Goal: Task Accomplishment & Management: Complete application form

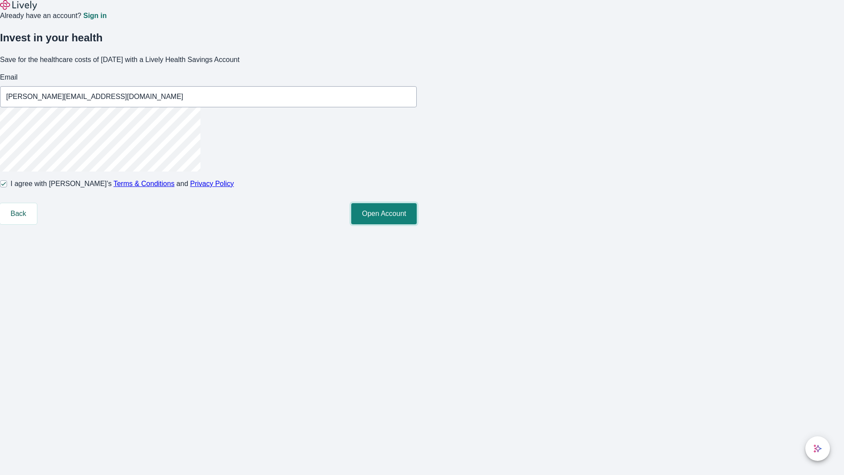
click at [417, 224] on button "Open Account" at bounding box center [383, 213] width 65 height 21
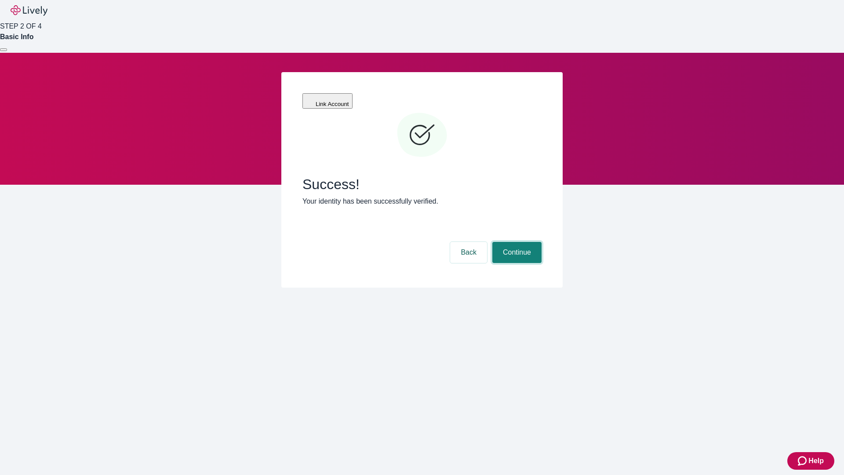
click at [515, 242] on button "Continue" at bounding box center [516, 252] width 49 height 21
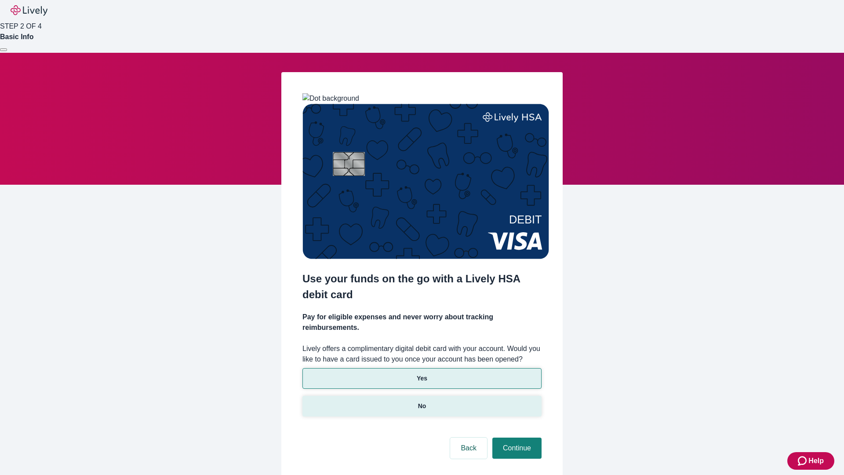
click at [421, 401] on p "No" at bounding box center [422, 405] width 8 height 9
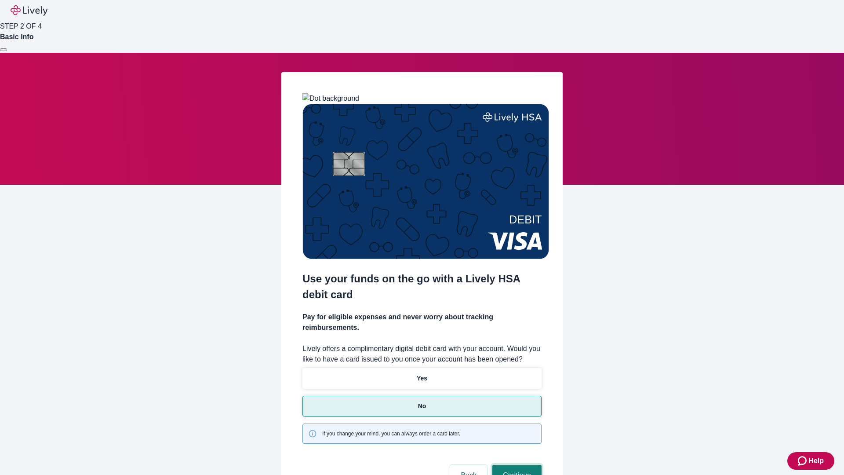
click at [515, 464] on button "Continue" at bounding box center [516, 474] width 49 height 21
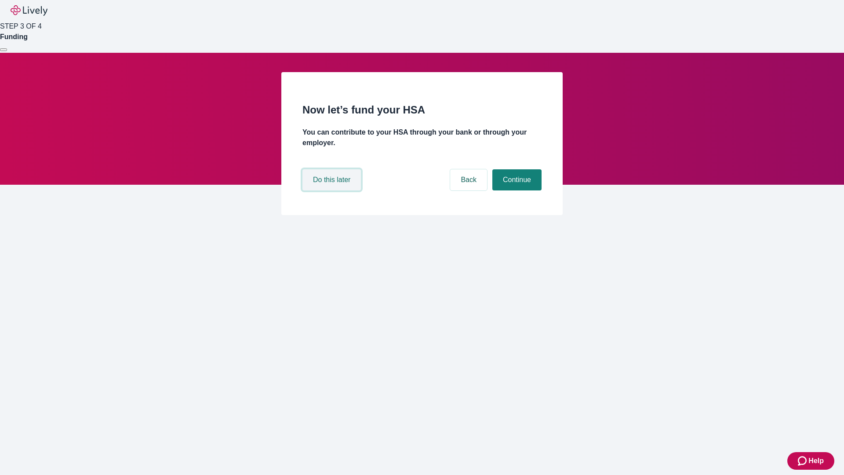
click at [333, 190] on button "Do this later" at bounding box center [331, 179] width 58 height 21
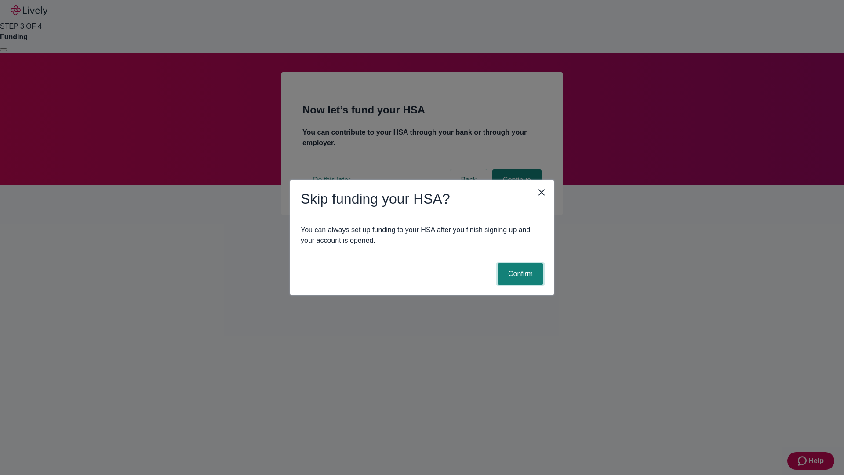
click at [519, 274] on button "Confirm" at bounding box center [520, 273] width 46 height 21
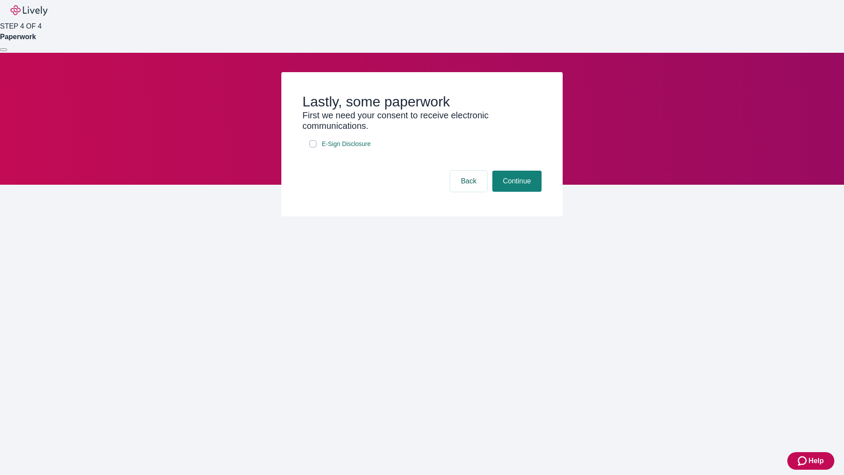
click at [313, 147] on input "E-Sign Disclosure" at bounding box center [312, 143] width 7 height 7
checkbox input "true"
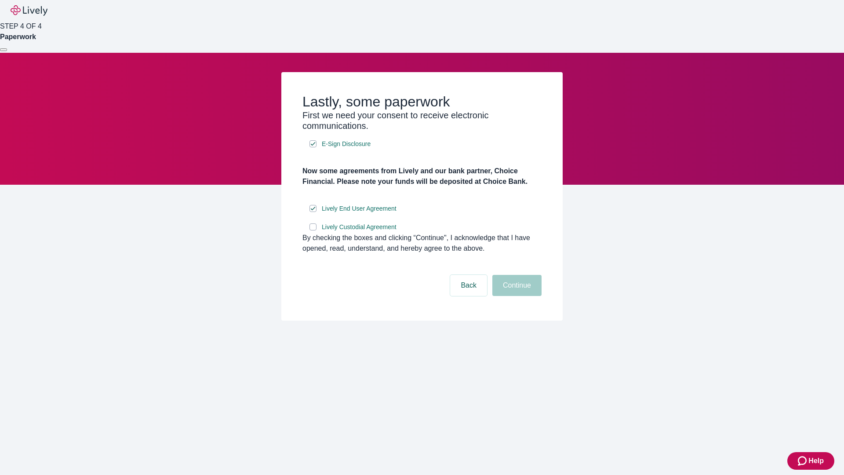
click at [313, 230] on input "Lively Custodial Agreement" at bounding box center [312, 226] width 7 height 7
checkbox input "true"
click at [515, 296] on button "Continue" at bounding box center [516, 285] width 49 height 21
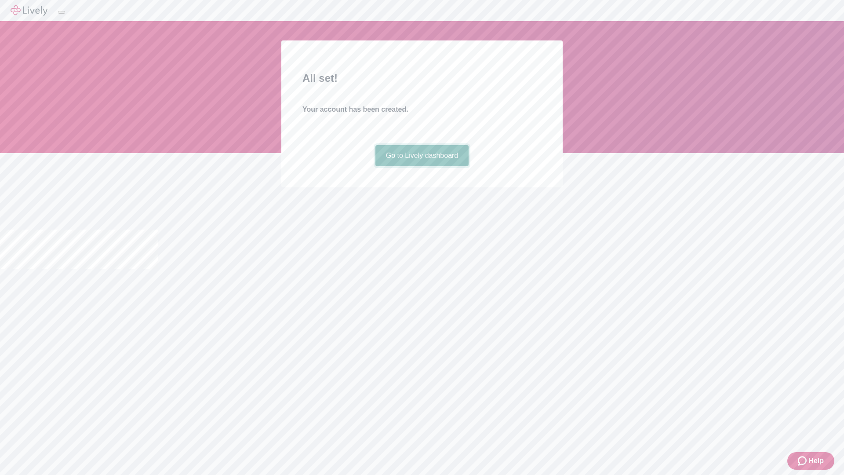
click at [421, 166] on link "Go to Lively dashboard" at bounding box center [422, 155] width 94 height 21
